Goal: Task Accomplishment & Management: Manage account settings

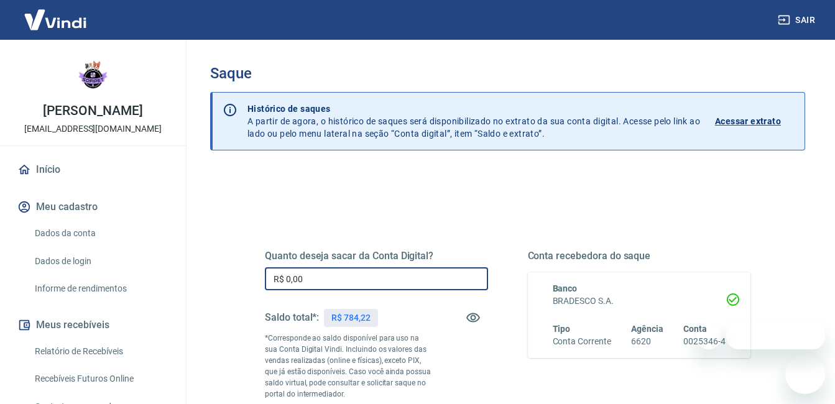
drag, startPoint x: 335, startPoint y: 270, endPoint x: 267, endPoint y: 277, distance: 68.7
click at [267, 277] on input "R$ 0,00" at bounding box center [376, 278] width 223 height 23
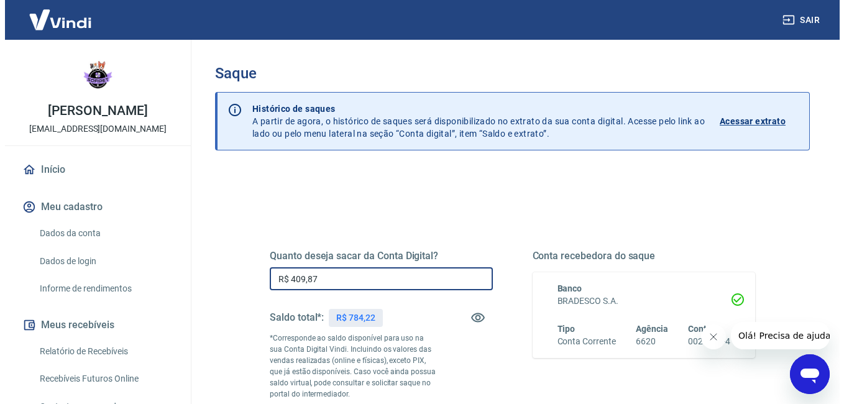
scroll to position [130, 0]
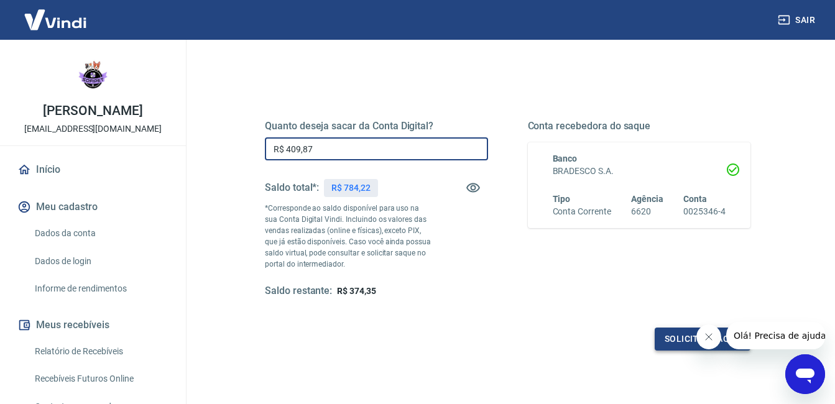
type input "R$ 409,87"
click at [671, 347] on button "Solicitar saque" at bounding box center [702, 339] width 96 height 23
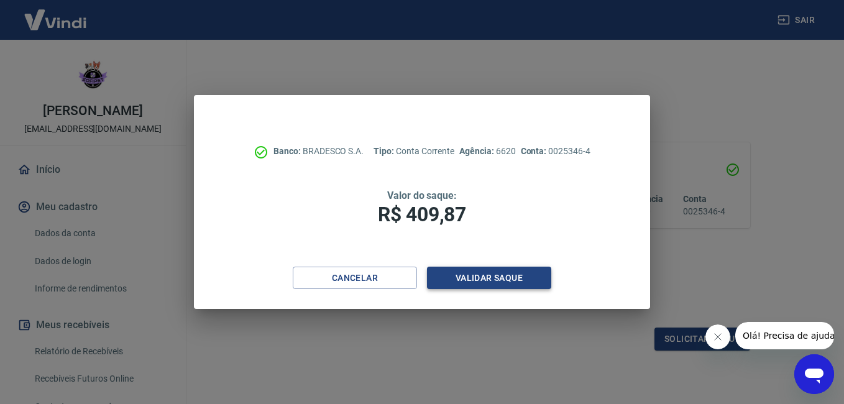
click at [507, 276] on button "Validar saque" at bounding box center [489, 278] width 124 height 23
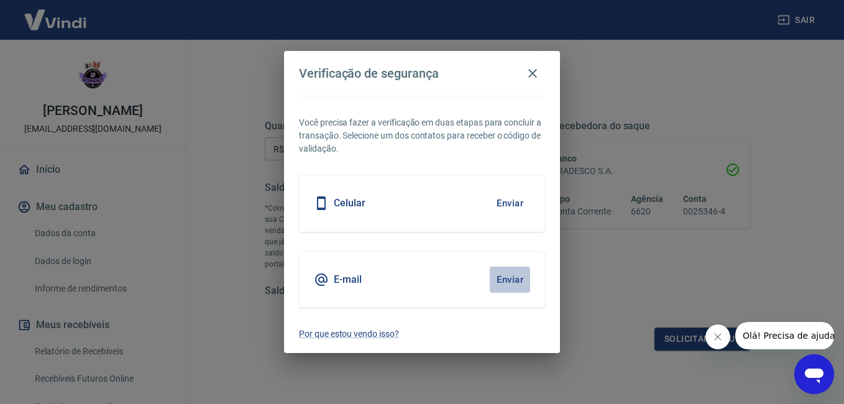
click at [503, 272] on button "Enviar" at bounding box center [510, 280] width 40 height 26
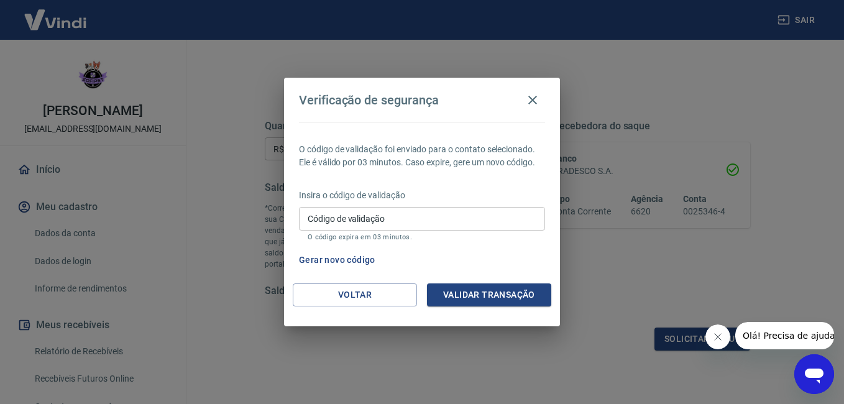
click at [393, 224] on input "Código de validação" at bounding box center [422, 218] width 246 height 23
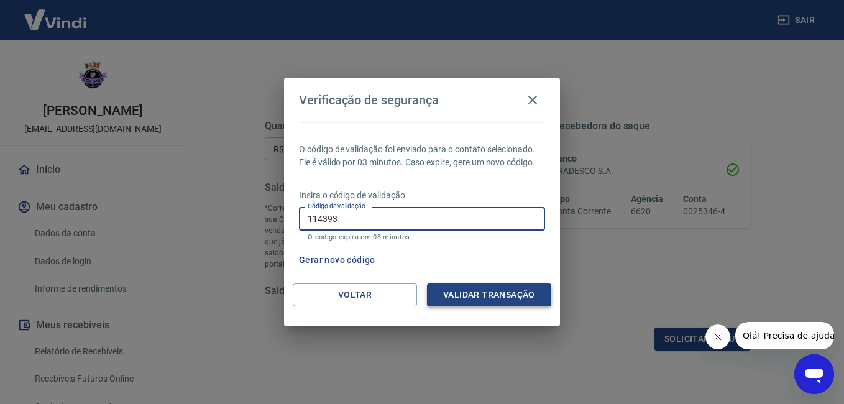
type input "114393"
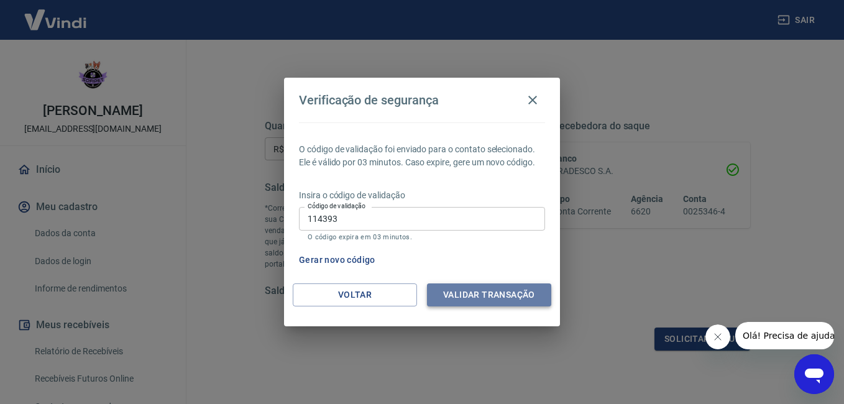
click at [456, 304] on button "Validar transação" at bounding box center [489, 294] width 124 height 23
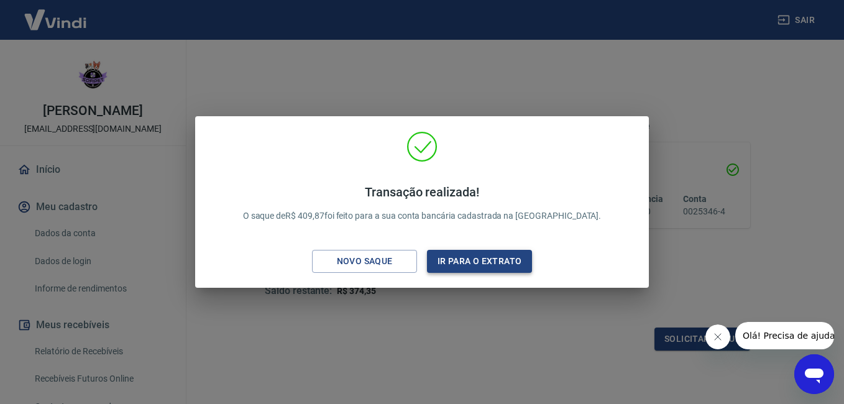
click at [438, 260] on button "Ir para o extrato" at bounding box center [479, 261] width 105 height 23
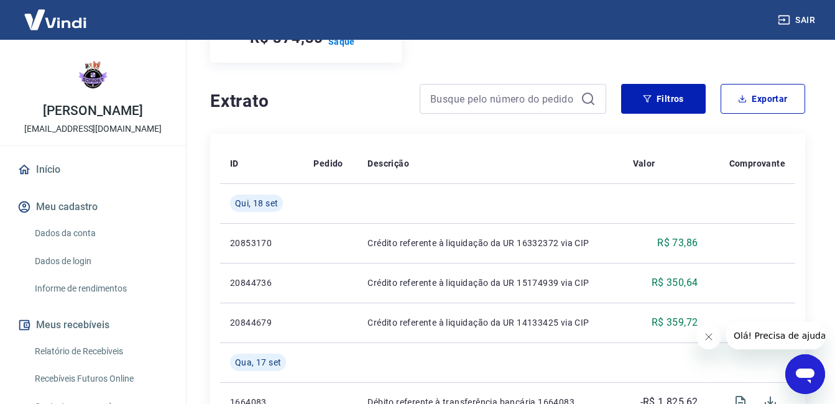
scroll to position [177, 0]
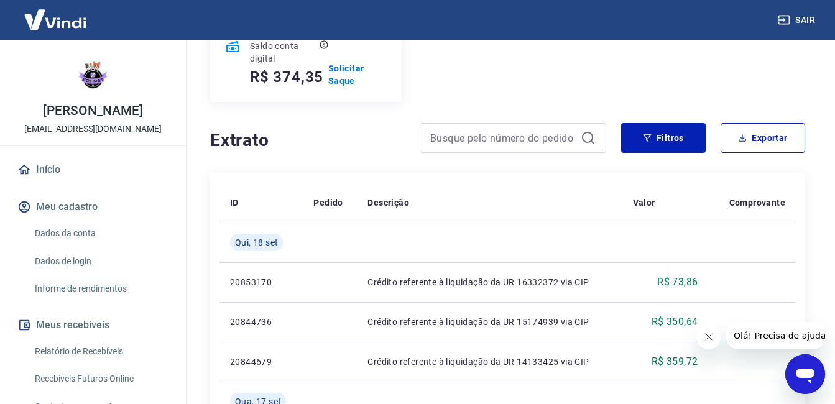
click at [801, 17] on button "Sair" at bounding box center [797, 20] width 45 height 23
